Goal: Task Accomplishment & Management: Complete application form

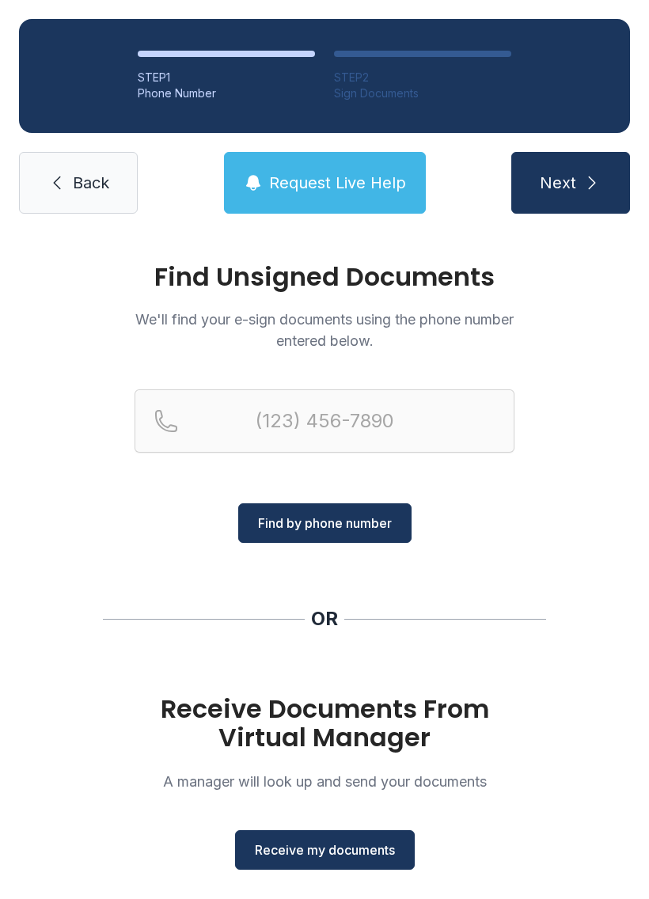
click at [339, 854] on span "Receive my documents" at bounding box center [325, 849] width 140 height 19
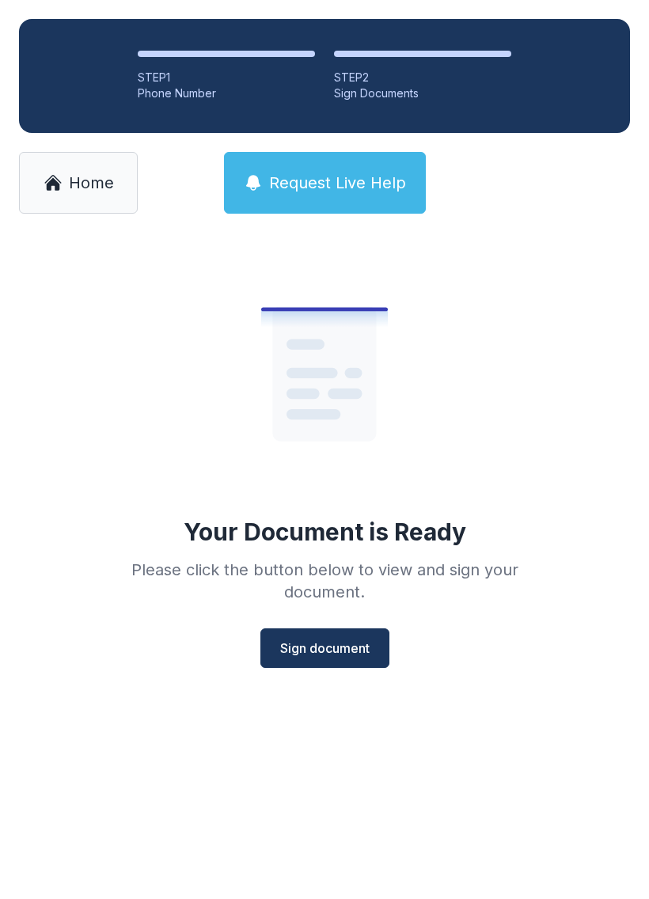
click at [309, 650] on span "Sign document" at bounding box center [324, 647] width 89 height 19
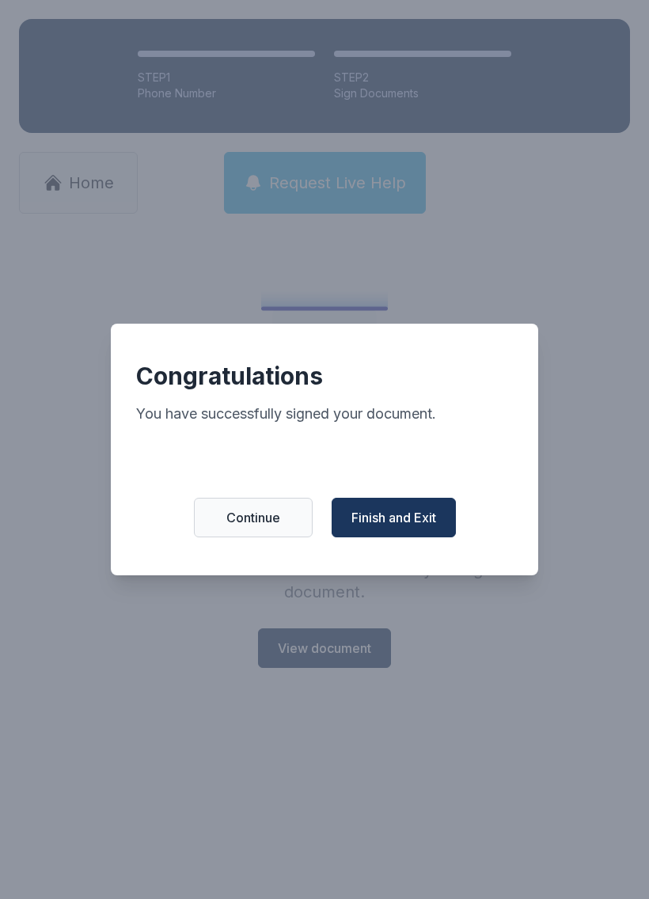
click at [387, 527] on span "Finish and Exit" at bounding box center [393, 517] width 85 height 19
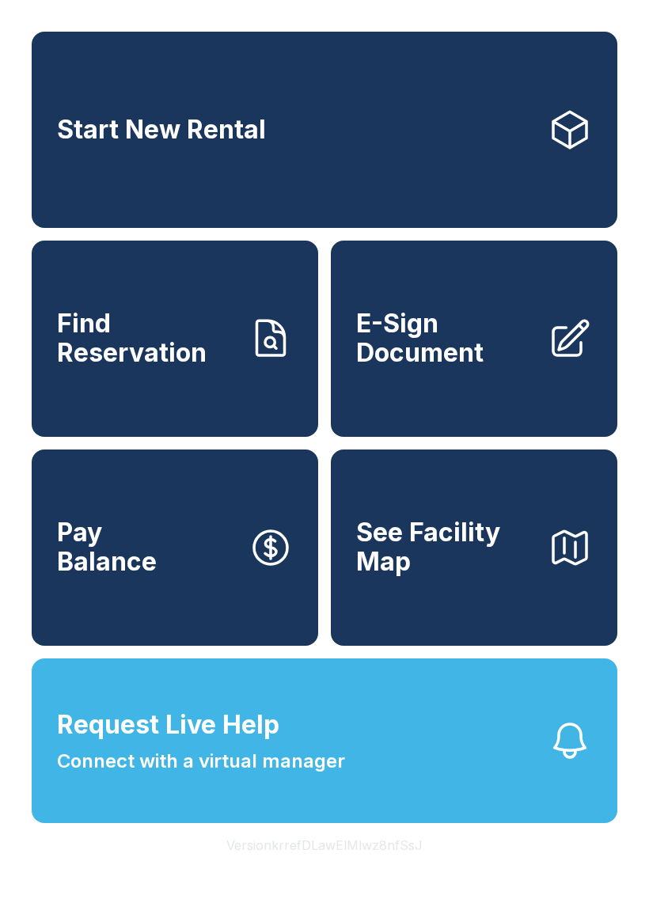
click at [438, 362] on span "E-Sign Document" at bounding box center [445, 338] width 179 height 58
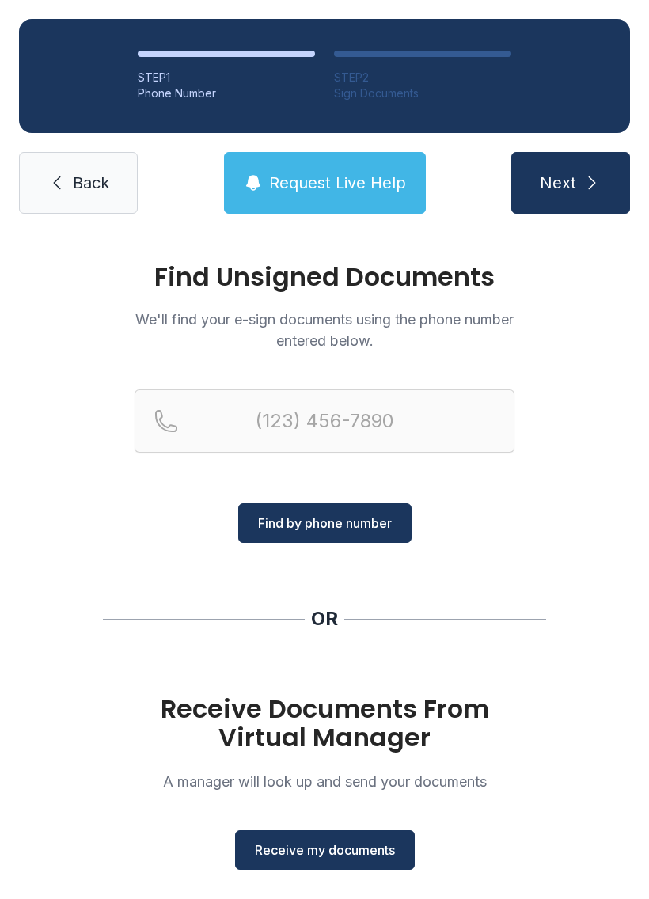
click at [356, 176] on span "Request Live Help" at bounding box center [337, 183] width 137 height 22
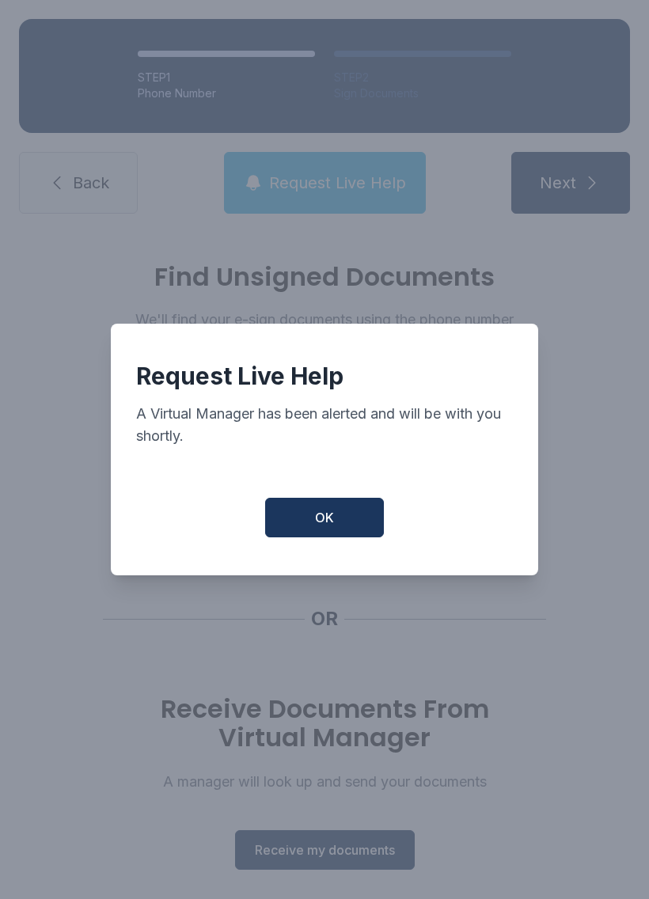
click at [337, 527] on button "OK" at bounding box center [324, 518] width 119 height 40
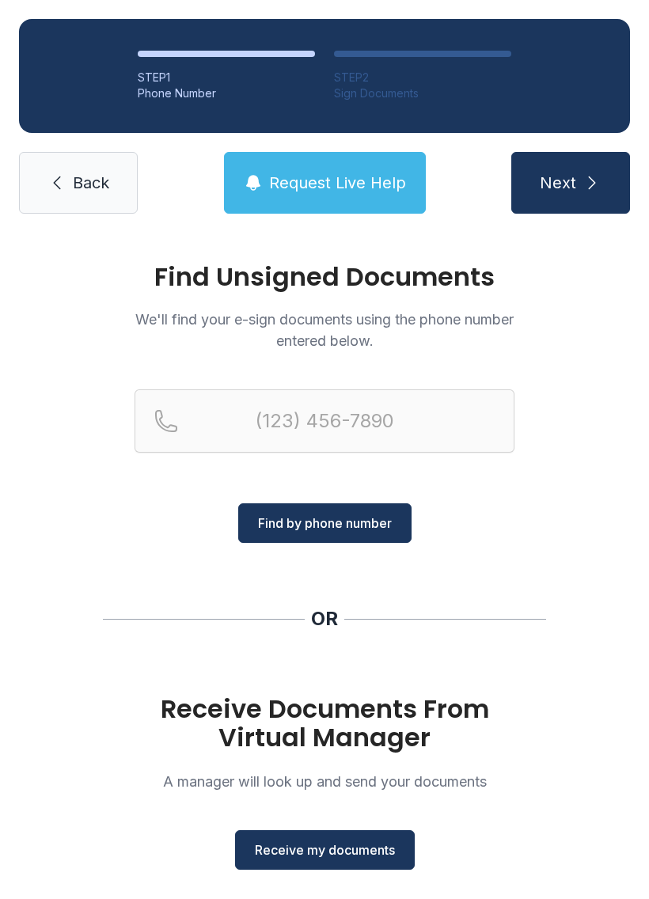
click at [348, 855] on span "Receive my documents" at bounding box center [325, 849] width 140 height 19
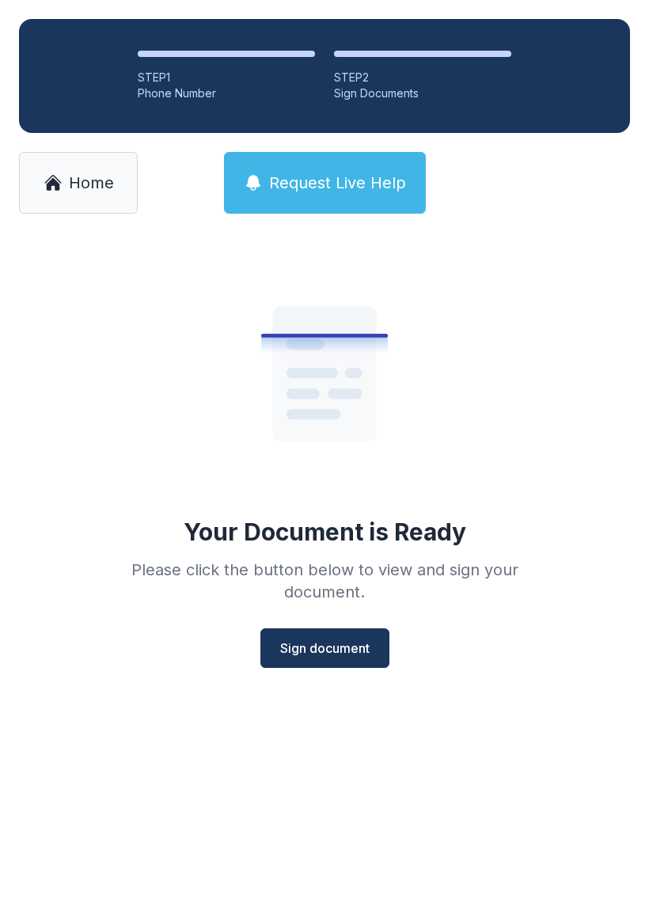
click at [344, 652] on span "Sign document" at bounding box center [324, 647] width 89 height 19
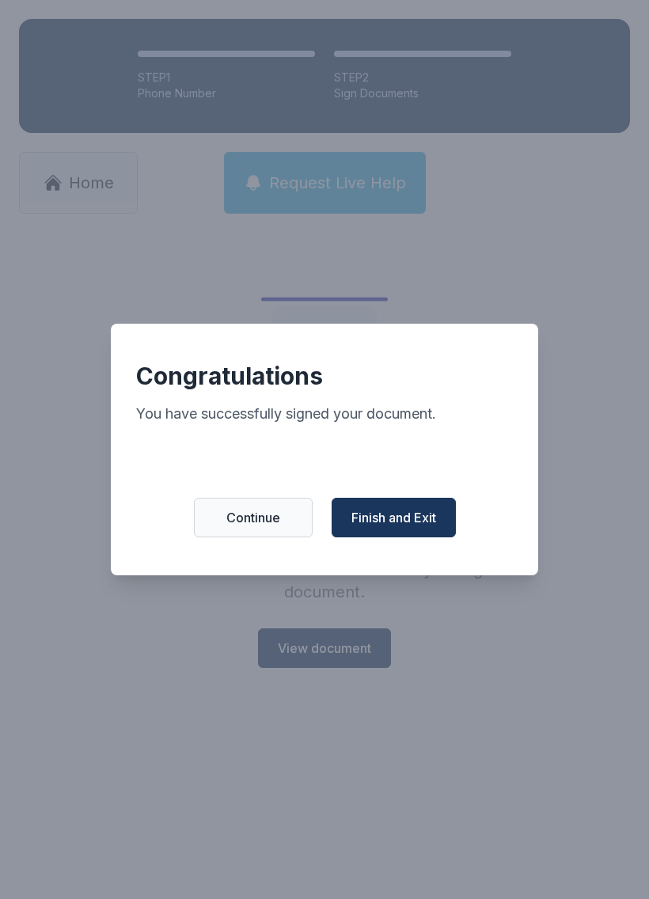
click at [407, 522] on span "Finish and Exit" at bounding box center [393, 517] width 85 height 19
